Goal: Information Seeking & Learning: Learn about a topic

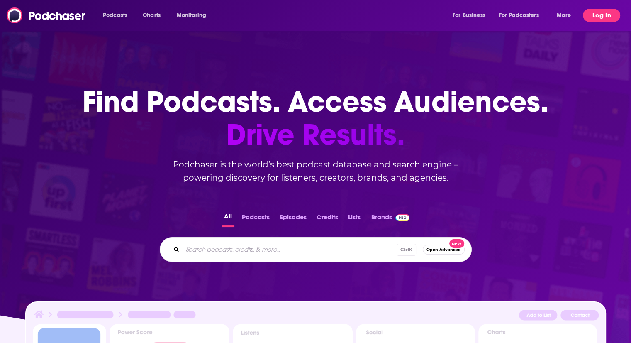
click at [604, 10] on button "Log In" at bounding box center [601, 15] width 37 height 13
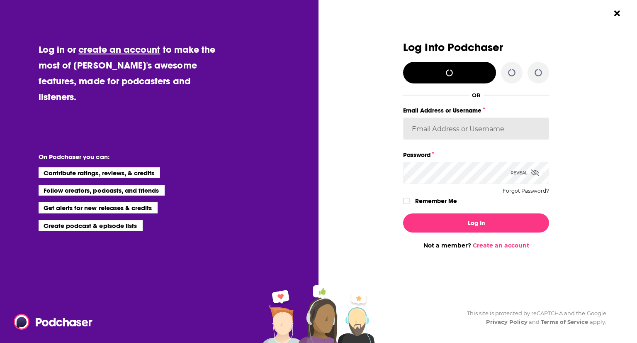
click at [441, 120] on input "Email Address or Username" at bounding box center [476, 128] width 146 height 22
type input "[EMAIL_ADDRESS][DOMAIN_NAME]"
click at [403, 213] on button "Log In" at bounding box center [476, 222] width 146 height 19
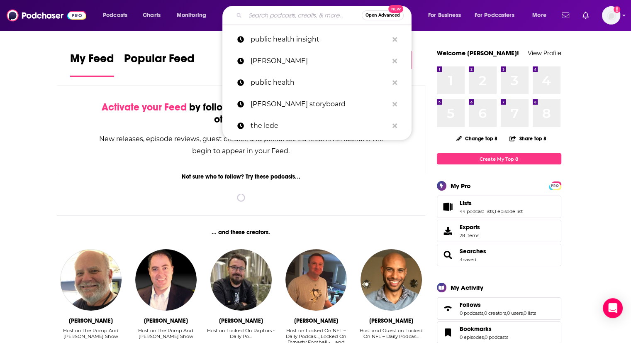
click at [303, 12] on input "Search podcasts, credits, & more..." at bounding box center [303, 15] width 117 height 13
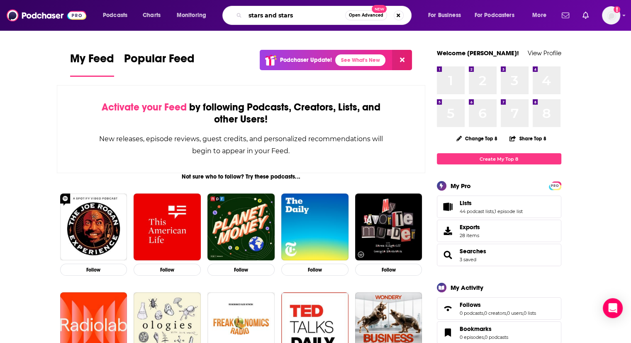
type input "stars and stars"
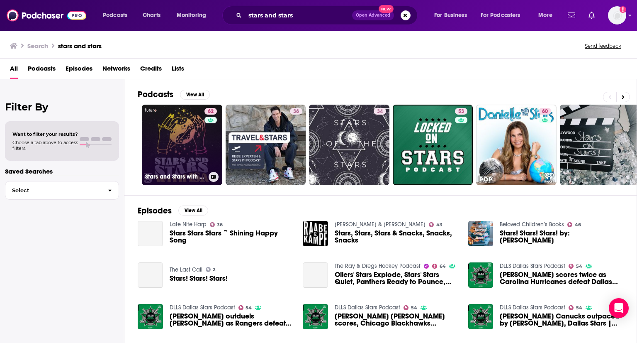
click at [171, 143] on link "62 Stars and Stars with [PERSON_NAME]" at bounding box center [182, 145] width 81 height 81
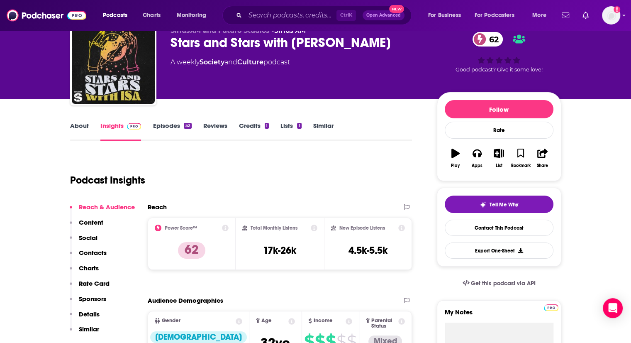
scroll to position [36, 0]
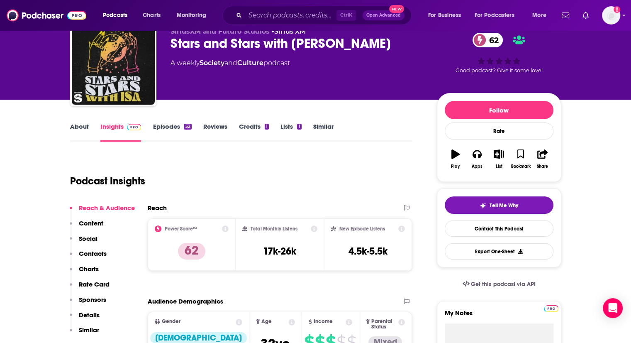
click at [180, 128] on link "Episodes 52" at bounding box center [172, 131] width 39 height 19
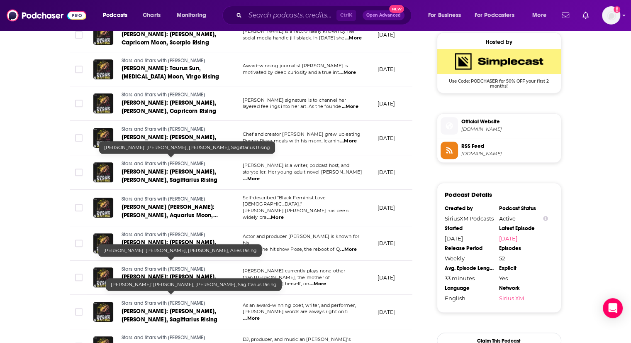
scroll to position [608, 0]
